Goal: Contribute content: Contribute content

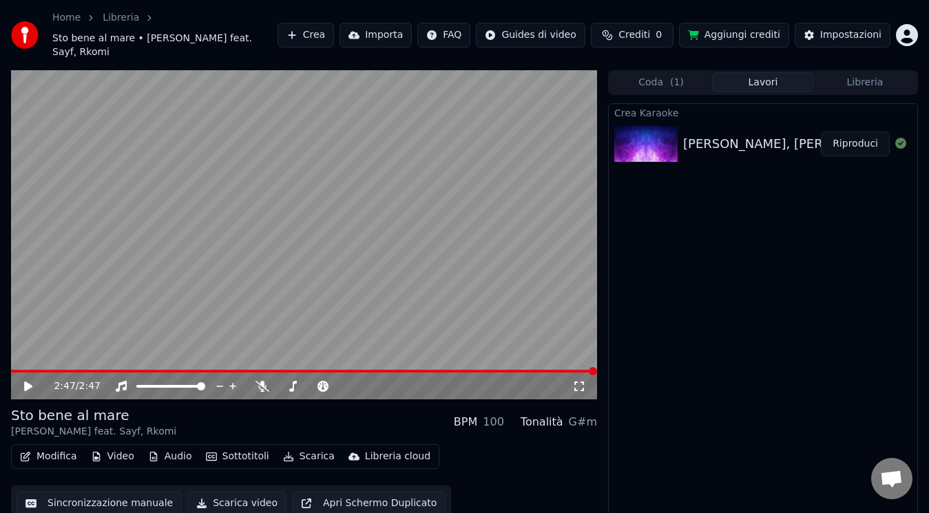
click at [829, 132] on button "Riproduci" at bounding box center [855, 144] width 69 height 25
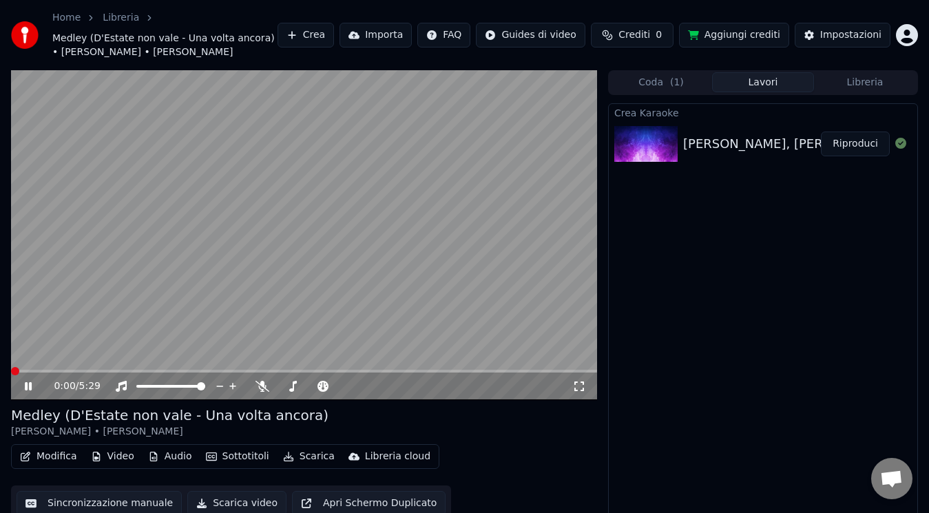
click at [11, 372] on span at bounding box center [11, 371] width 0 height 3
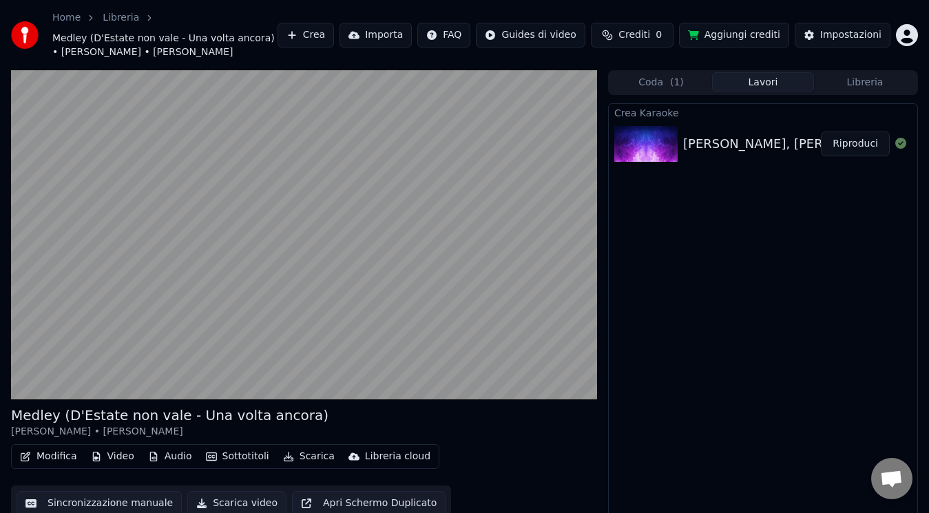
click at [204, 495] on button "Scarica video" at bounding box center [236, 503] width 99 height 25
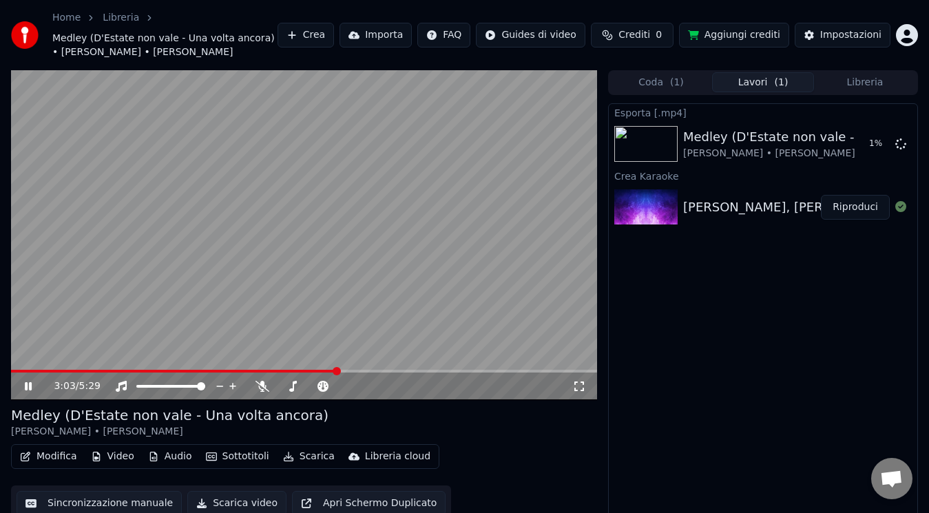
click at [824, 83] on button "Libreria" at bounding box center [865, 82] width 102 height 20
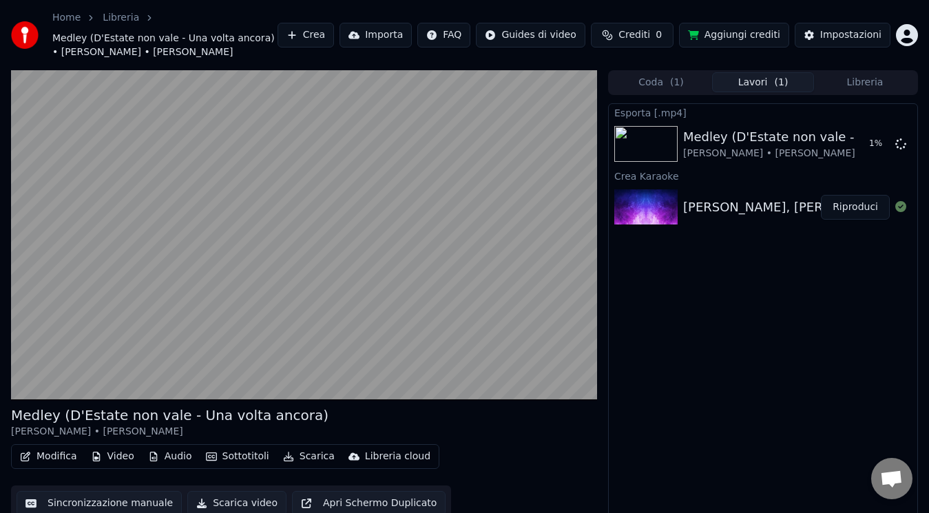
click at [771, 76] on button "Lavori ( 1 )" at bounding box center [763, 82] width 102 height 20
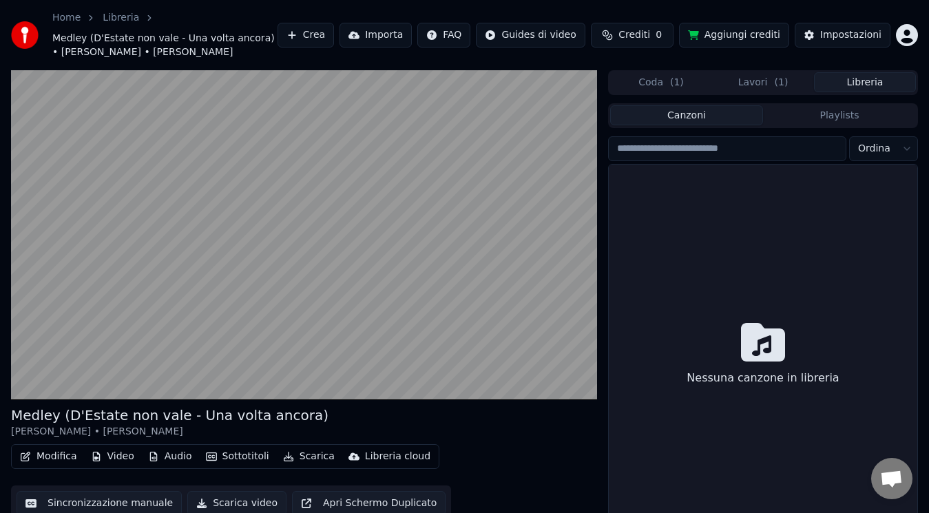
click at [896, 79] on button "Libreria" at bounding box center [865, 82] width 102 height 20
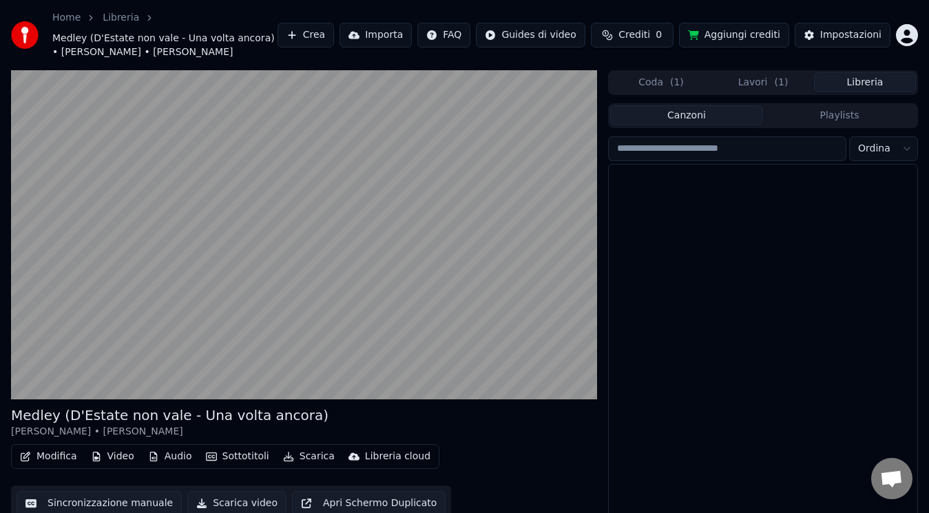
scroll to position [1722, 0]
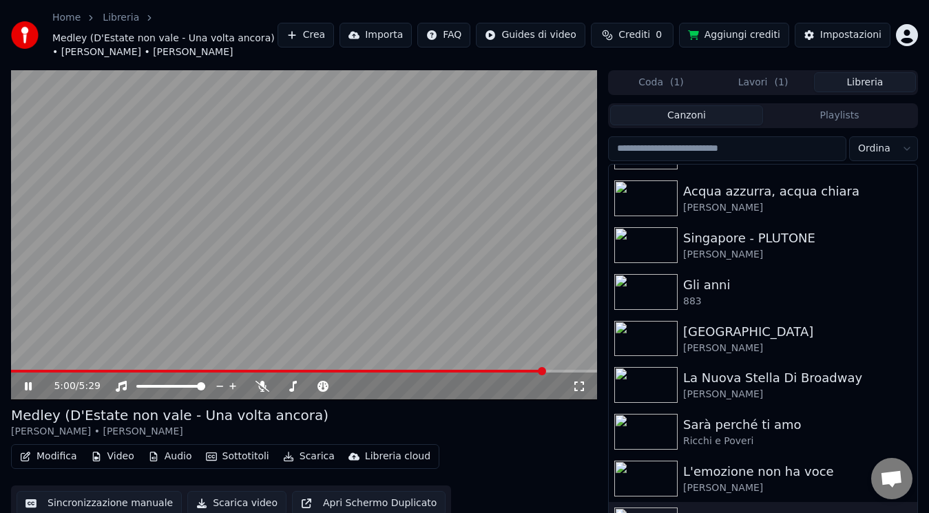
click at [539, 454] on div "Modifica Video Audio Sottotitoli Scarica Libreria cloud Sincronizzazione manual…" at bounding box center [304, 482] width 586 height 77
click at [778, 74] on button "Lavori ( 1 )" at bounding box center [763, 82] width 102 height 20
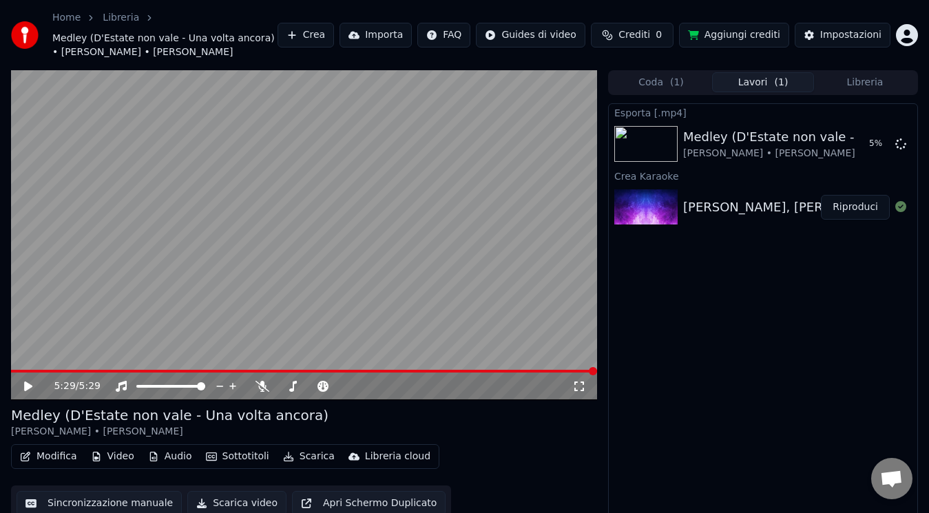
click at [50, 463] on button "Modifica" at bounding box center [48, 456] width 68 height 19
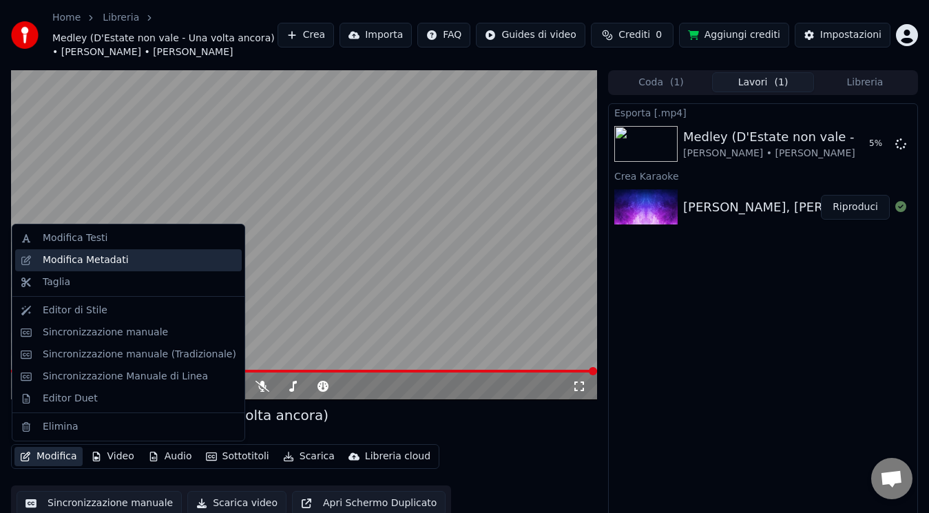
click at [143, 267] on div "Modifica Metadati" at bounding box center [128, 260] width 227 height 22
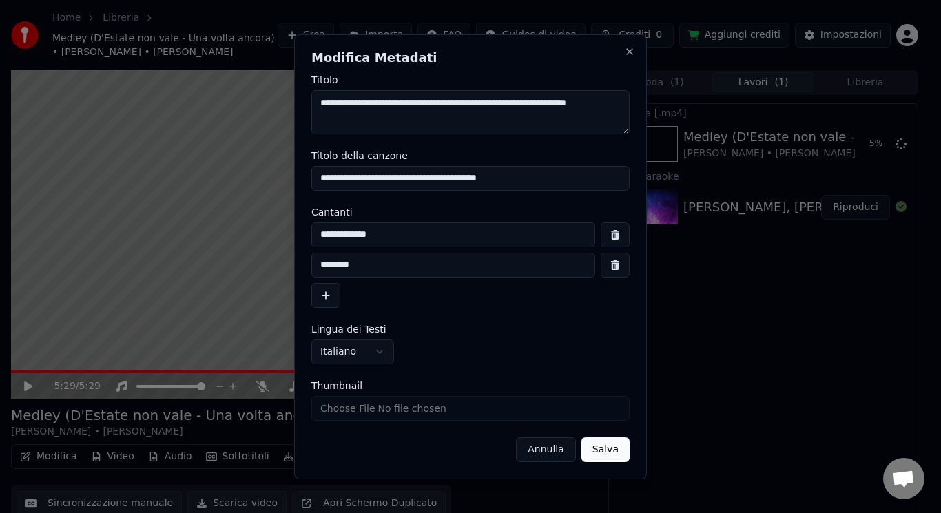
click at [437, 180] on input "**********" at bounding box center [470, 178] width 318 height 25
click at [334, 417] on input "Thumbnail" at bounding box center [470, 408] width 318 height 25
type input "**********"
click at [616, 456] on button "Salva" at bounding box center [605, 449] width 48 height 25
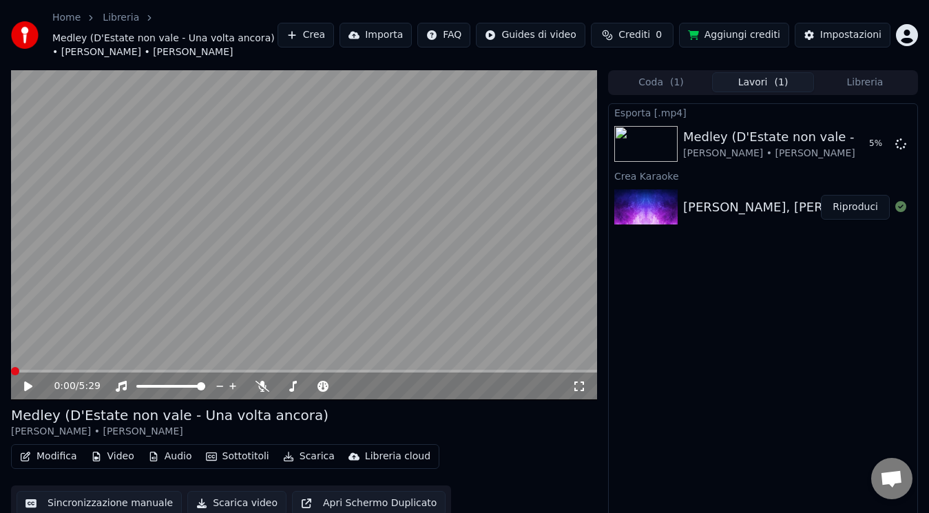
click at [28, 390] on icon at bounding box center [38, 386] width 32 height 11
click at [865, 92] on button "Libreria" at bounding box center [865, 82] width 102 height 20
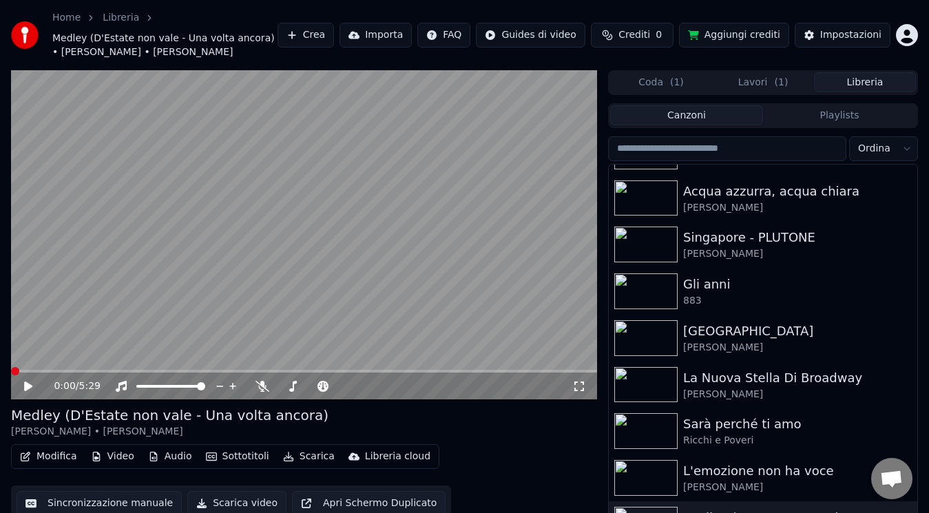
scroll to position [36, 0]
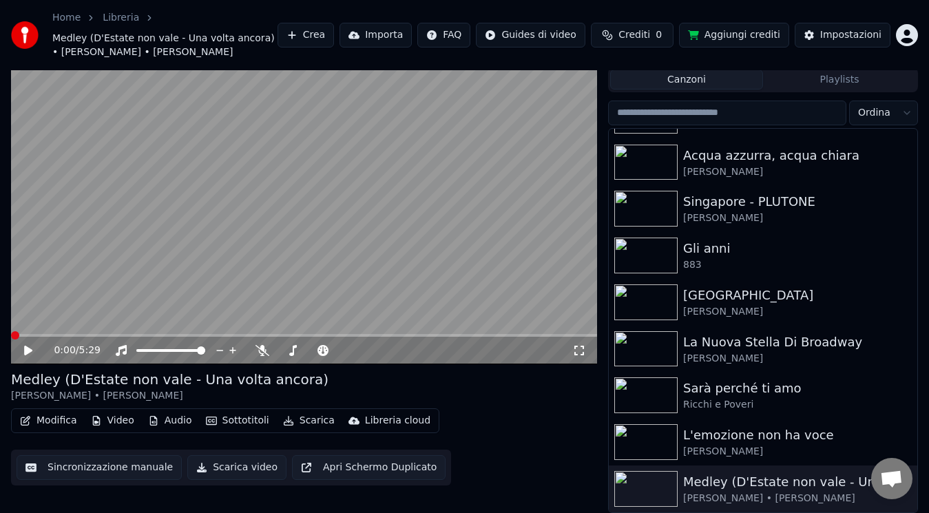
click at [28, 351] on icon at bounding box center [28, 351] width 8 height 10
click at [12, 331] on span at bounding box center [16, 335] width 8 height 8
click at [26, 351] on icon at bounding box center [28, 350] width 7 height 8
click at [11, 337] on span at bounding box center [304, 335] width 586 height 3
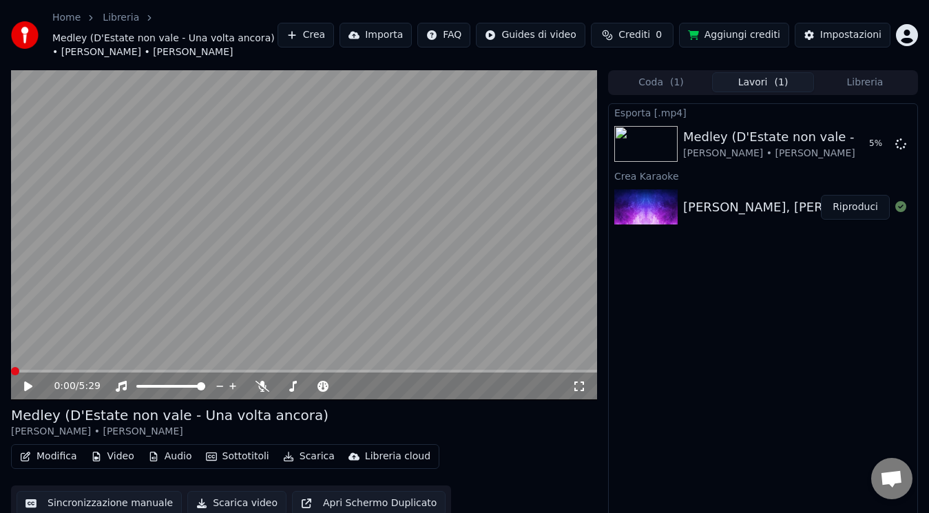
click at [762, 83] on button "Lavori ( 1 )" at bounding box center [763, 82] width 102 height 20
click at [19, 384] on div "0:00 / 5:29" at bounding box center [304, 386] width 575 height 14
click at [25, 385] on icon at bounding box center [28, 386] width 8 height 10
click at [31, 389] on icon at bounding box center [28, 386] width 7 height 8
click at [27, 373] on span at bounding box center [31, 371] width 8 height 8
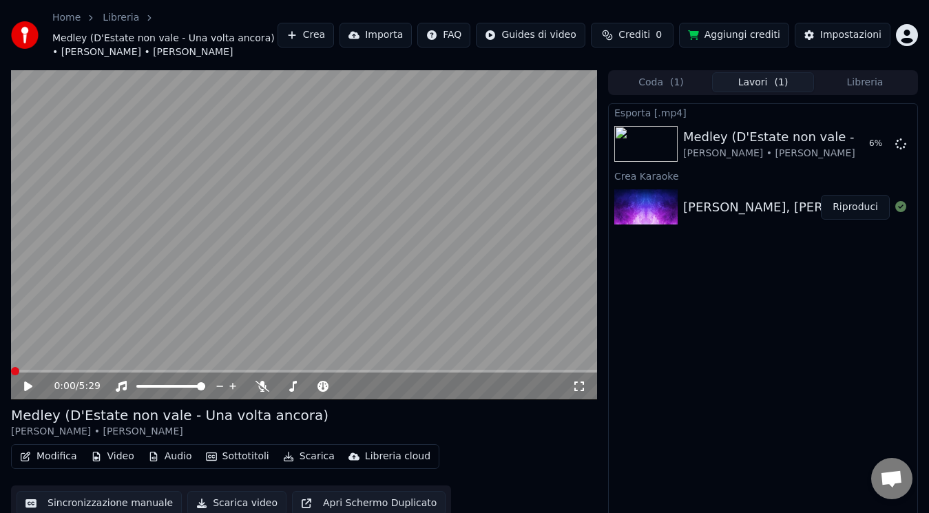
click at [22, 388] on icon at bounding box center [38, 386] width 32 height 11
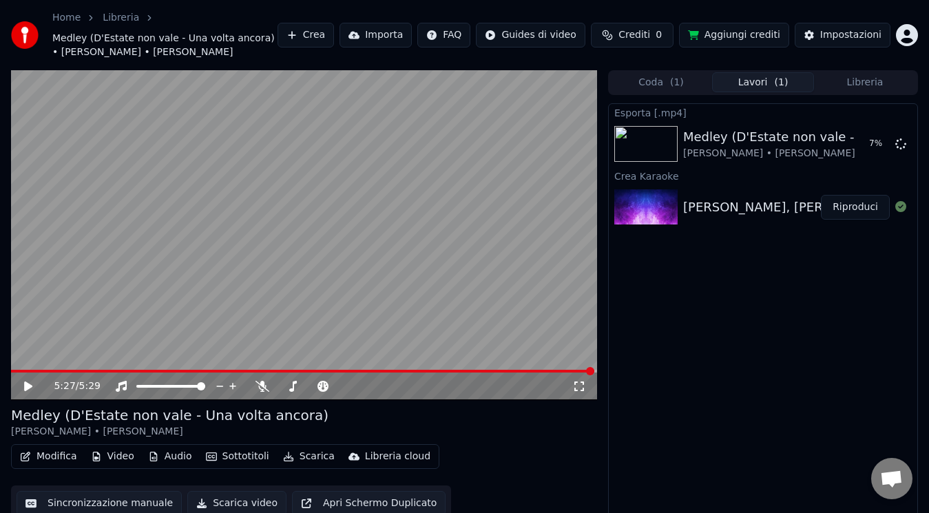
click at [872, 79] on button "Libreria" at bounding box center [865, 82] width 102 height 20
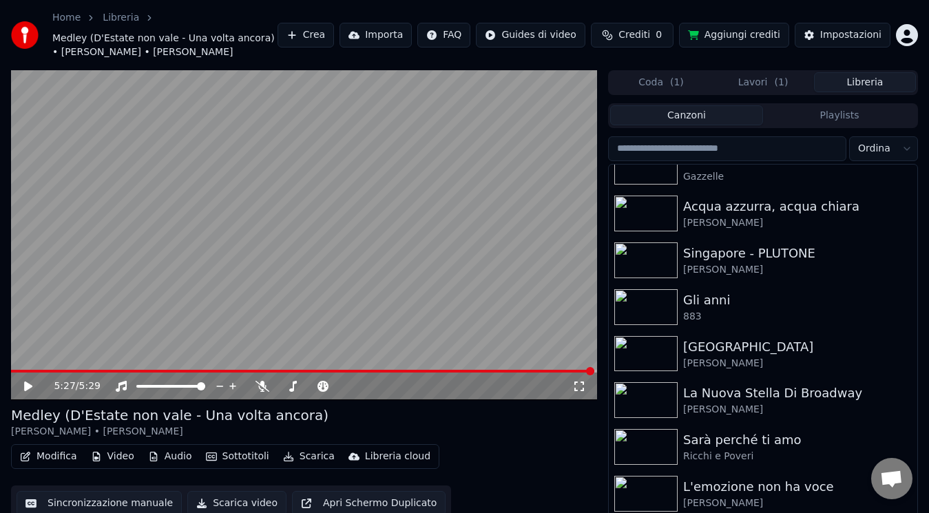
scroll to position [1722, 0]
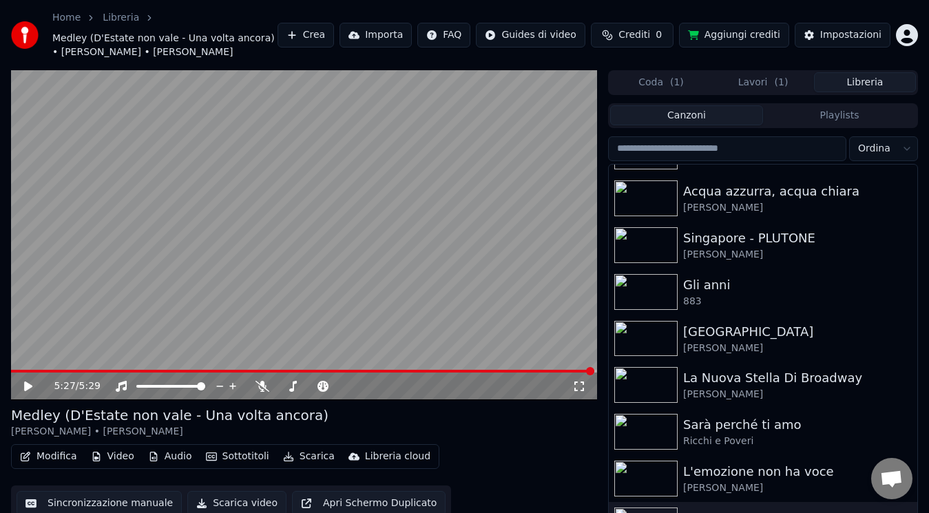
click at [782, 472] on div "L'emozione non ha voce" at bounding box center [790, 471] width 215 height 19
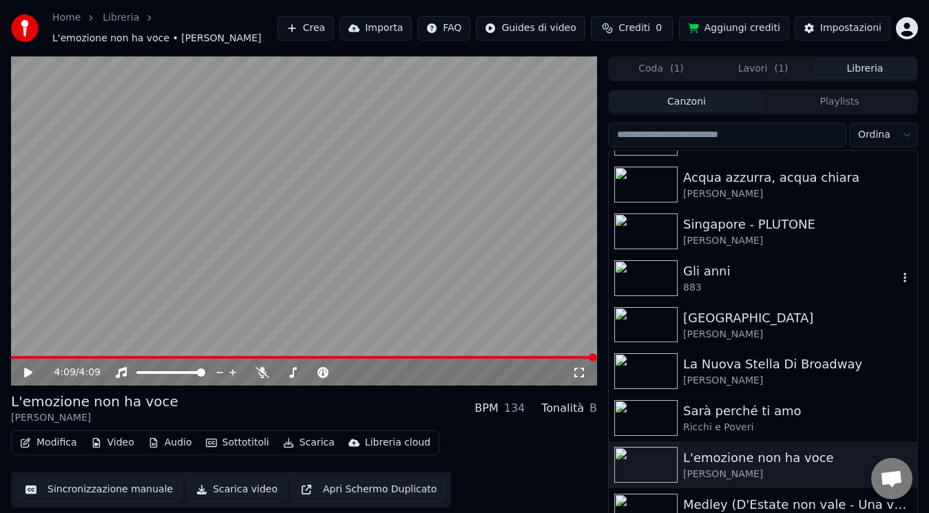
click at [731, 286] on div "883" at bounding box center [790, 288] width 215 height 14
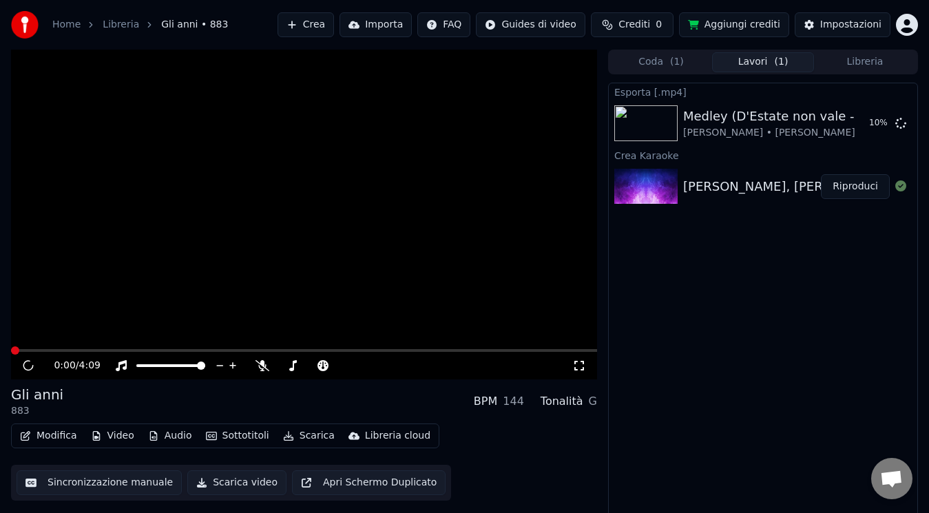
click at [782, 70] on button "Lavori ( 1 )" at bounding box center [763, 62] width 102 height 20
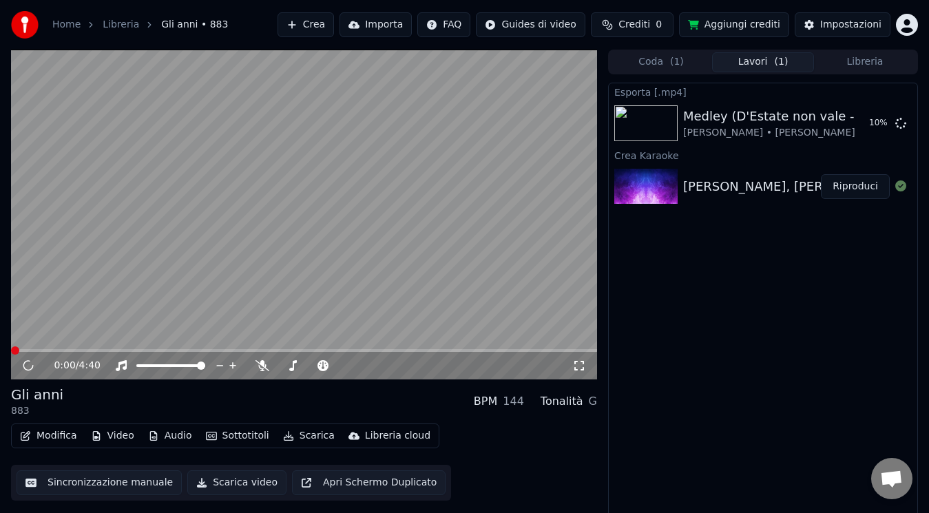
click at [861, 66] on button "Libreria" at bounding box center [865, 62] width 102 height 20
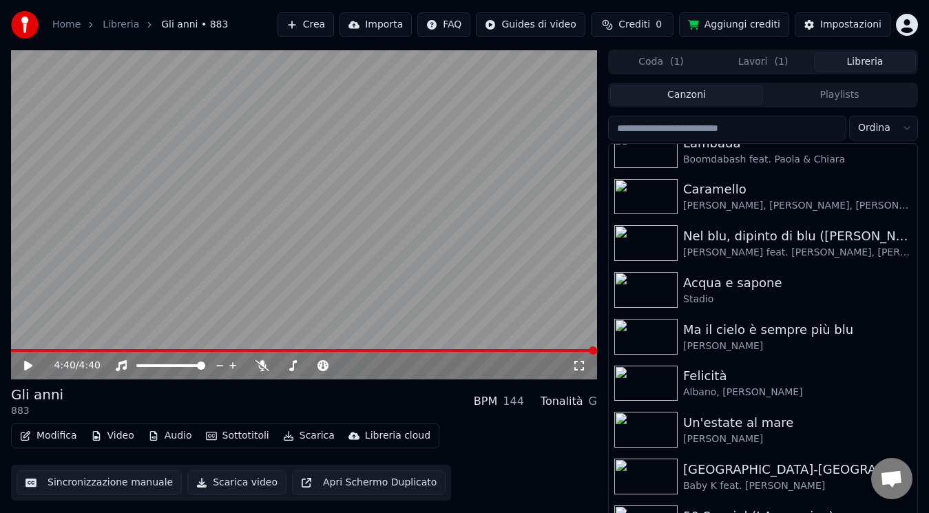
scroll to position [1171, 0]
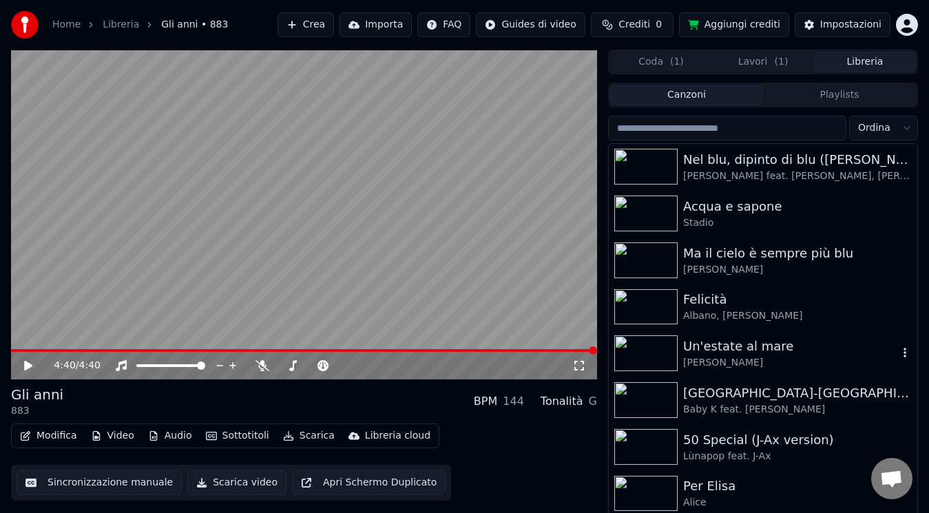
click at [786, 353] on div "Un'estate al mare" at bounding box center [790, 346] width 215 height 19
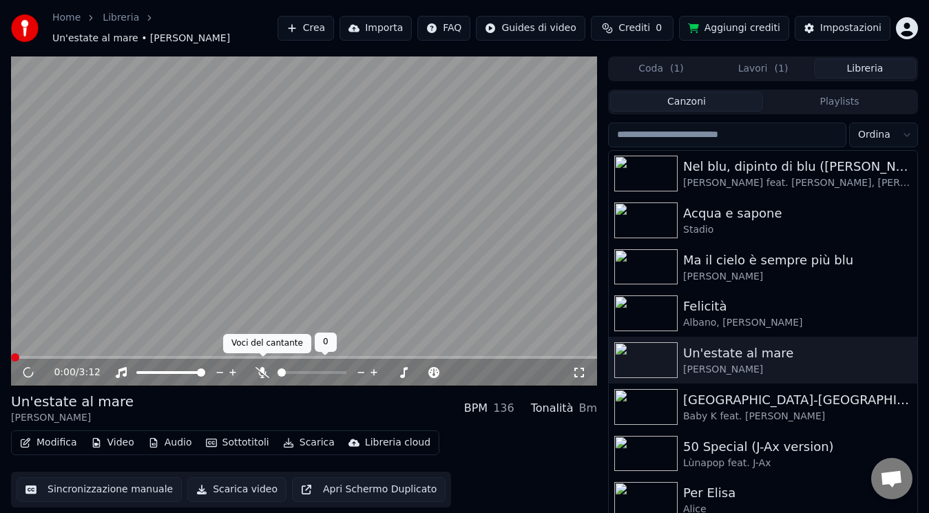
click at [265, 367] on icon at bounding box center [262, 372] width 14 height 11
click at [30, 373] on icon at bounding box center [28, 372] width 15 height 16
click at [29, 366] on icon at bounding box center [28, 372] width 15 height 16
click at [29, 367] on icon at bounding box center [38, 372] width 32 height 11
click at [16, 353] on span at bounding box center [20, 357] width 8 height 8
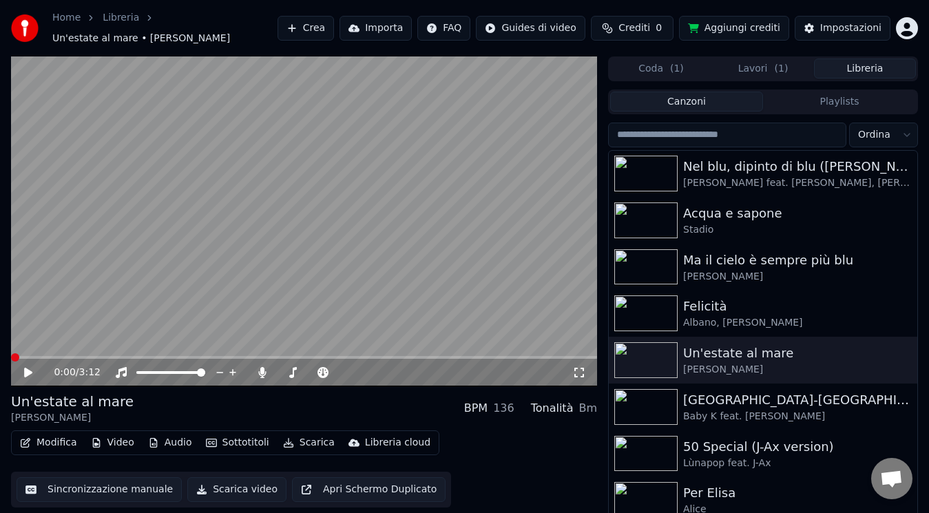
click at [28, 368] on icon at bounding box center [28, 373] width 8 height 10
click at [262, 367] on icon at bounding box center [263, 372] width 8 height 11
click at [262, 367] on icon at bounding box center [262, 372] width 14 height 11
click at [232, 348] on video at bounding box center [304, 221] width 586 height 330
click at [234, 359] on div "1:15 / 3:12" at bounding box center [304, 373] width 586 height 28
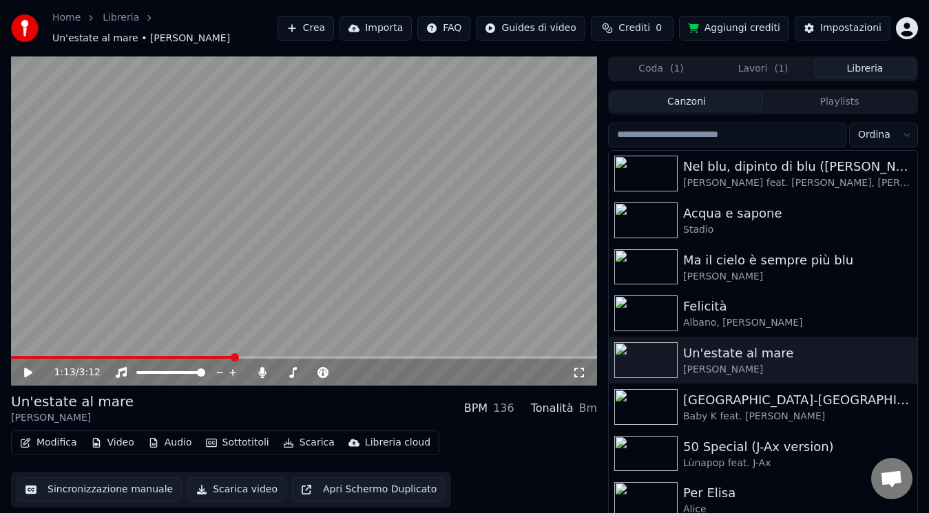
click at [233, 356] on span at bounding box center [122, 357] width 222 height 3
click at [19, 366] on div "1:13 / 3:12" at bounding box center [304, 373] width 575 height 14
click at [31, 368] on icon at bounding box center [28, 373] width 8 height 10
click at [262, 367] on icon at bounding box center [263, 372] width 8 height 11
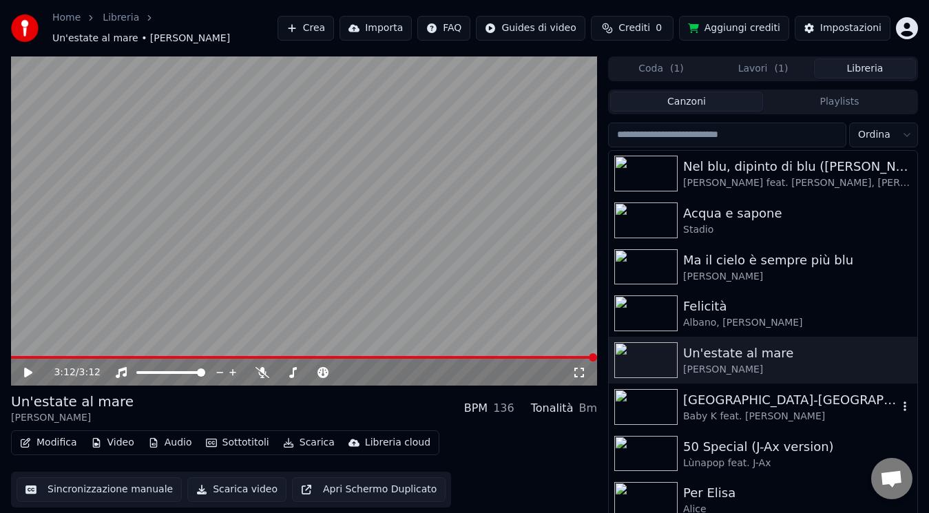
click at [801, 391] on div "[GEOGRAPHIC_DATA]-[GEOGRAPHIC_DATA]" at bounding box center [790, 399] width 215 height 19
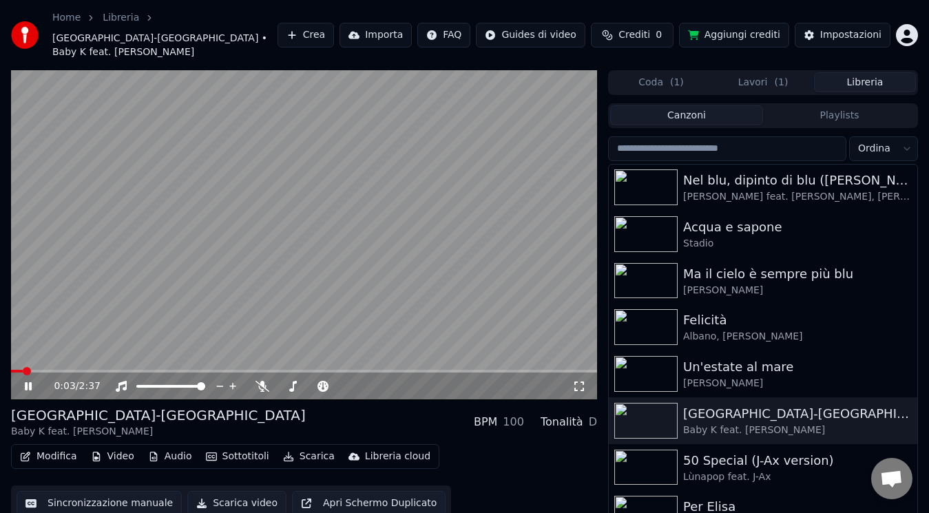
click at [34, 381] on icon at bounding box center [38, 386] width 32 height 11
click at [11, 367] on span at bounding box center [15, 371] width 8 height 8
click at [19, 379] on div "0:00 / 2:37" at bounding box center [304, 386] width 575 height 14
click at [24, 381] on icon at bounding box center [38, 386] width 32 height 11
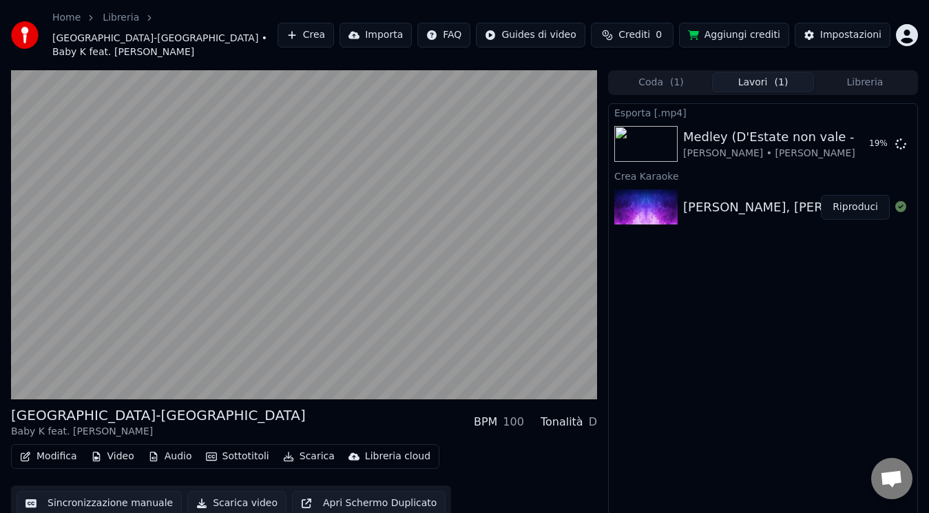
click at [767, 72] on button "Lavori ( 1 )" at bounding box center [763, 82] width 102 height 20
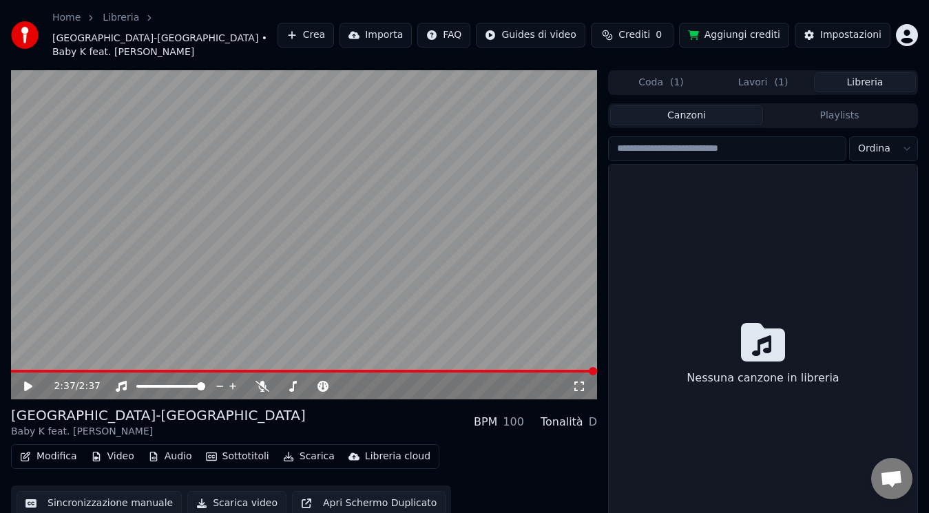
click at [839, 72] on button "Libreria" at bounding box center [865, 82] width 102 height 20
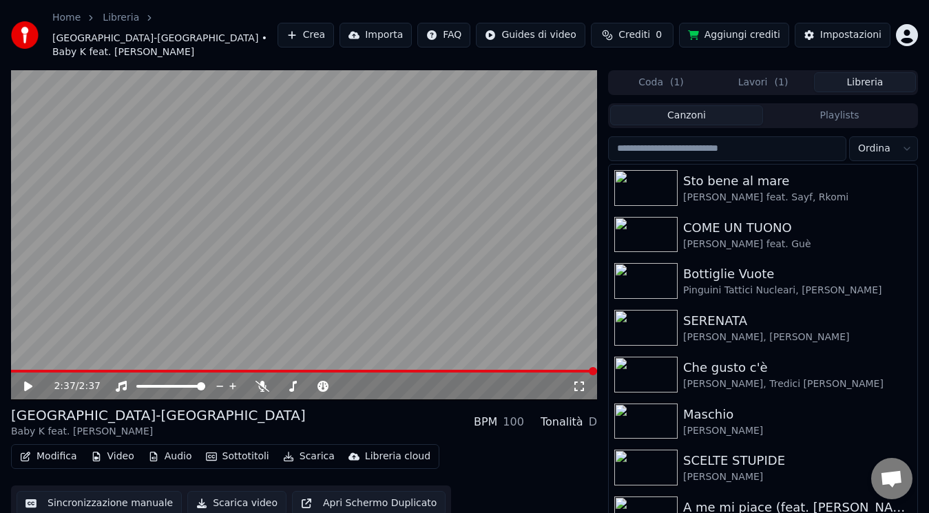
click at [760, 74] on button "Lavori ( 1 )" at bounding box center [763, 82] width 102 height 20
click at [868, 72] on button "Libreria" at bounding box center [865, 82] width 102 height 20
click at [751, 74] on button "Lavori ( 1 )" at bounding box center [763, 82] width 102 height 20
